Goal: Check status: Check status

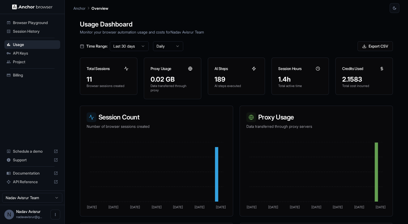
scroll to position [110, 0]
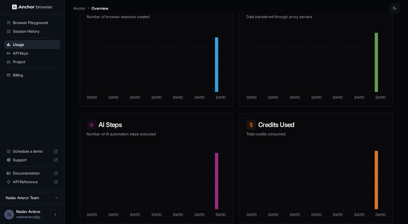
click at [40, 29] on span "Session History" at bounding box center [35, 31] width 45 height 5
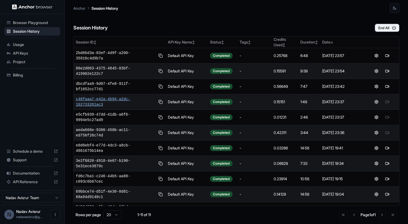
click at [91, 101] on span "c40faaa7-e42a-4b94-a2dc-162733261ac3" at bounding box center [115, 101] width 79 height 11
click at [123, 98] on span "c40faaa7-e42a-4b94-a2dc-162733261ac3" at bounding box center [115, 101] width 79 height 11
click at [97, 67] on span "86e2d063-4375-4845-83bf-419902e122c7" at bounding box center [115, 71] width 79 height 11
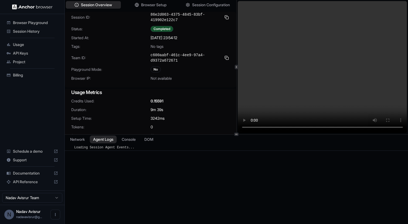
click at [111, 141] on button "Agent Logs" at bounding box center [103, 139] width 27 height 8
